Goal: Transaction & Acquisition: Purchase product/service

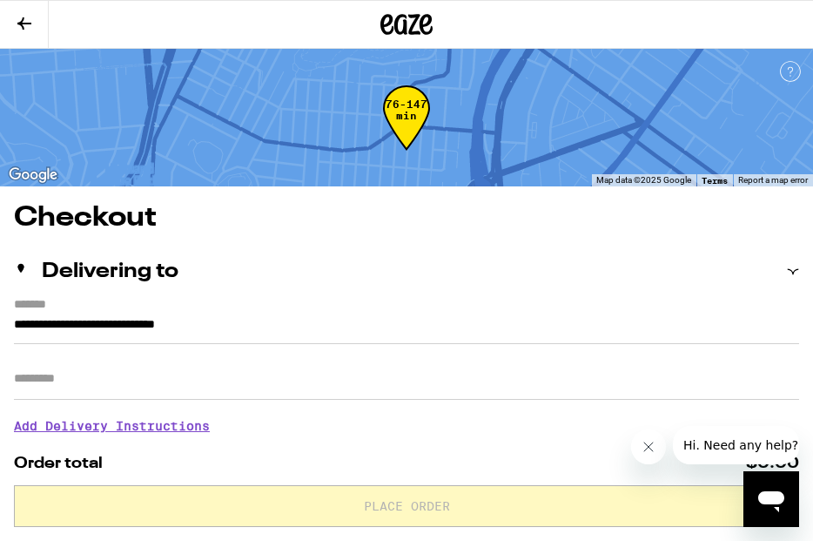
click at [421, 15] on icon at bounding box center [407, 24] width 52 height 31
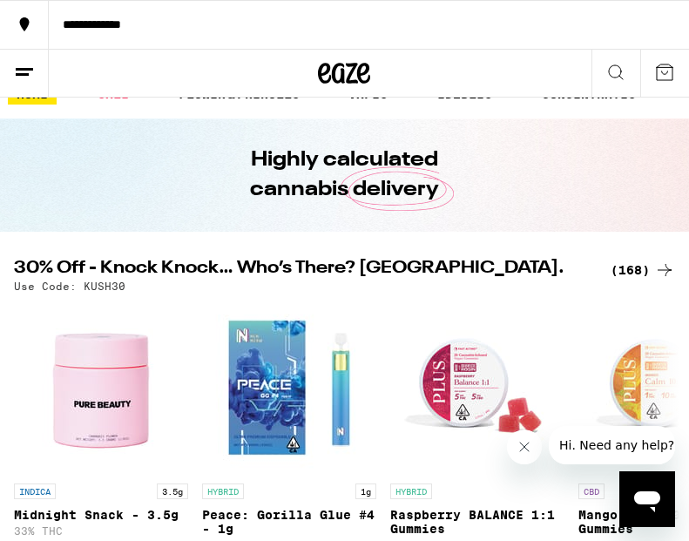
scroll to position [5, 0]
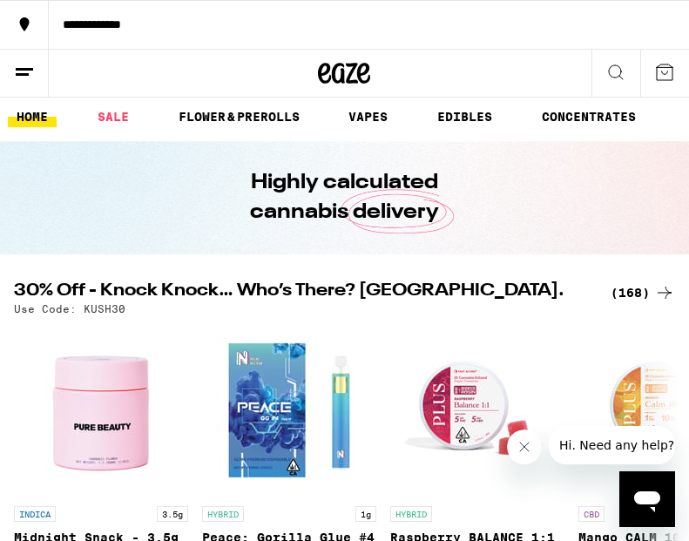
click at [634, 295] on div "30% Off - Knock Knock… Who’s There? Kush. (168) Use Code: KUSH30 INDICA 3.5g Mi…" at bounding box center [344, 462] width 689 height 360
click at [634, 295] on div "(168)" at bounding box center [642, 292] width 64 height 21
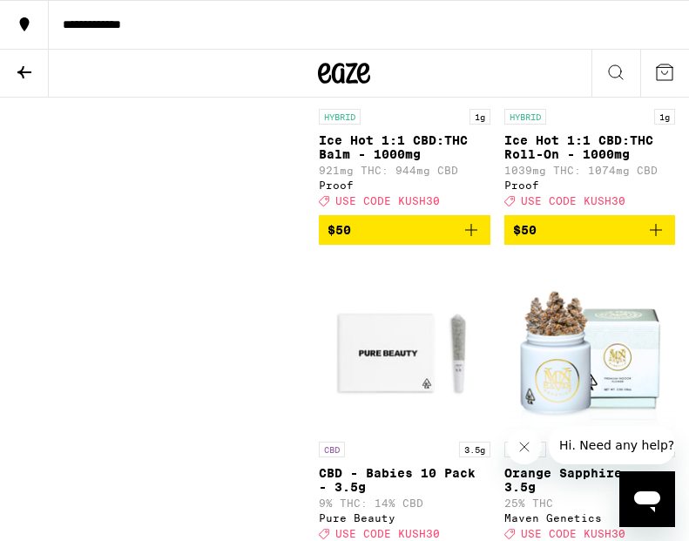
scroll to position [24533, 0]
